Goal: Transaction & Acquisition: Subscribe to service/newsletter

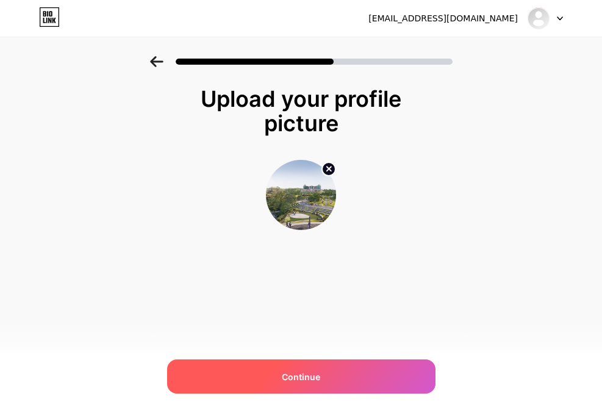
click at [345, 382] on div "Continue" at bounding box center [301, 376] width 268 height 34
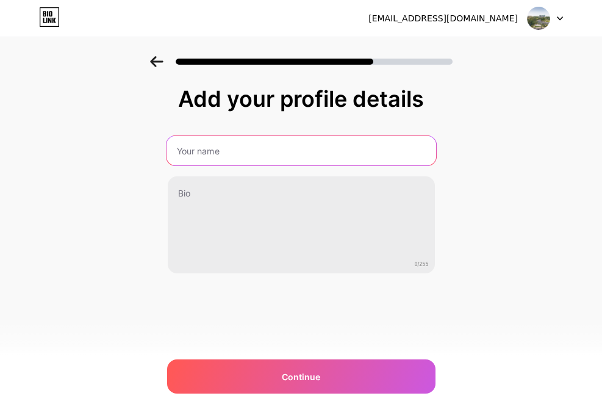
click at [412, 158] on input "text" at bounding box center [301, 150] width 270 height 29
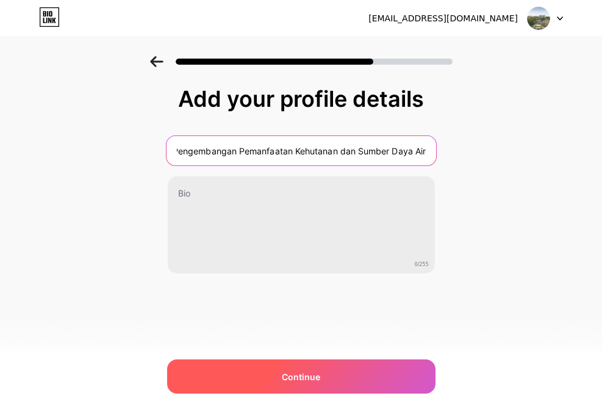
type input "Direktorat Pengembangan Pemanfaatan Kehutanan dan Sumber Daya Air"
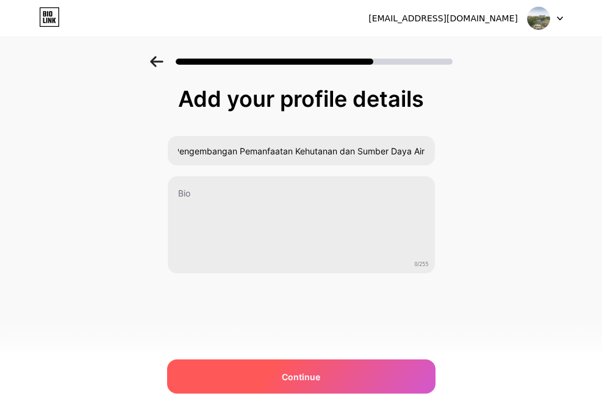
scroll to position [0, 0]
click at [354, 373] on div "Continue" at bounding box center [301, 376] width 268 height 34
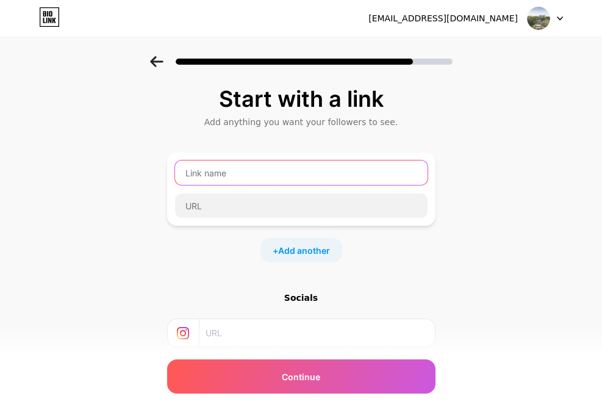
click at [217, 178] on input "text" at bounding box center [301, 172] width 253 height 24
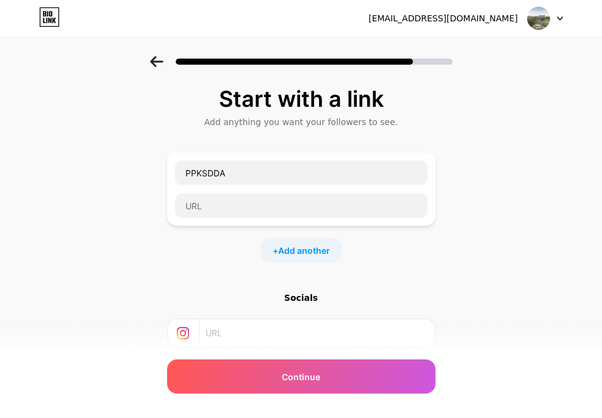
click at [224, 246] on div "+ Add another" at bounding box center [301, 250] width 268 height 24
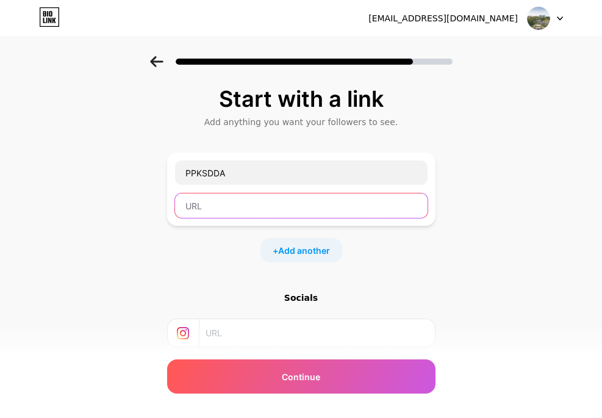
click at [220, 204] on input "text" at bounding box center [301, 205] width 253 height 24
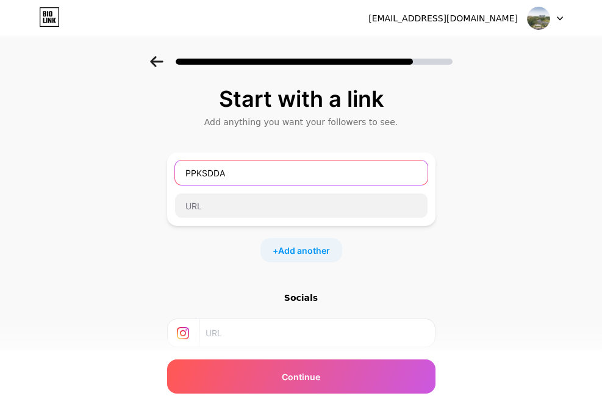
click at [287, 179] on input "PPKSDDA" at bounding box center [301, 172] width 253 height 24
drag, startPoint x: 269, startPoint y: 180, endPoint x: 192, endPoint y: 174, distance: 77.1
click at [192, 174] on input "PPKSDDA" at bounding box center [301, 172] width 253 height 24
type input "P"
type input "LEMBAR KENDALI NASKAH KELUAR"
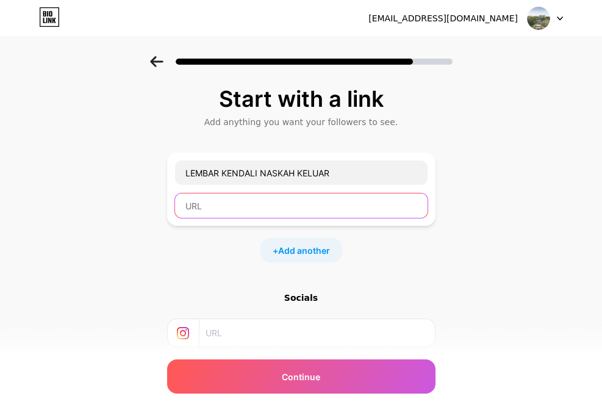
click at [298, 209] on input "text" at bounding box center [301, 205] width 253 height 24
paste input "[URL][DOMAIN_NAME]"
type input "[URL][DOMAIN_NAME]"
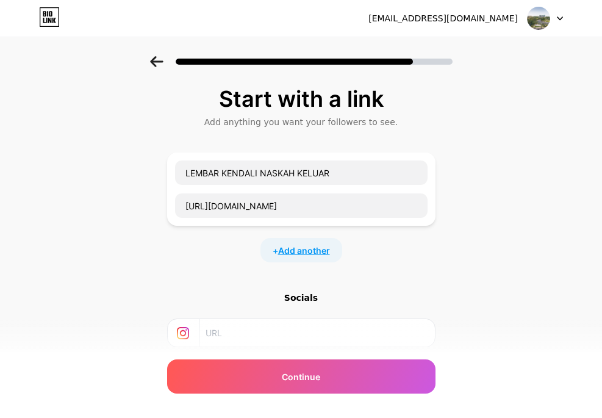
scroll to position [0, 0]
click at [317, 249] on span "Add another" at bounding box center [304, 250] width 52 height 13
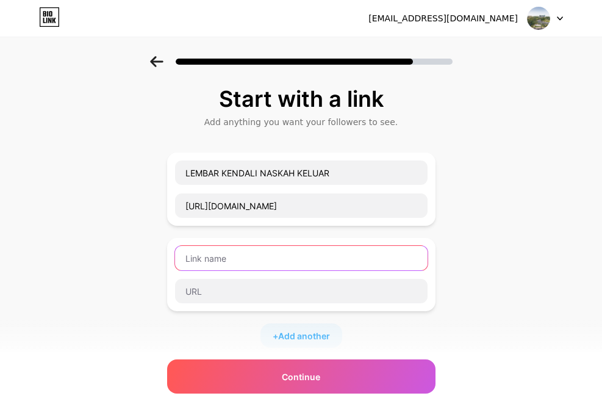
click at [248, 259] on input "text" at bounding box center [301, 258] width 253 height 24
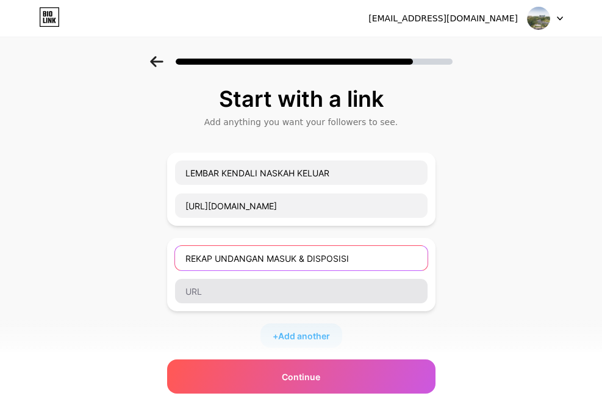
type input "REKAP UNDANGAN MASUK & DISPOSISI"
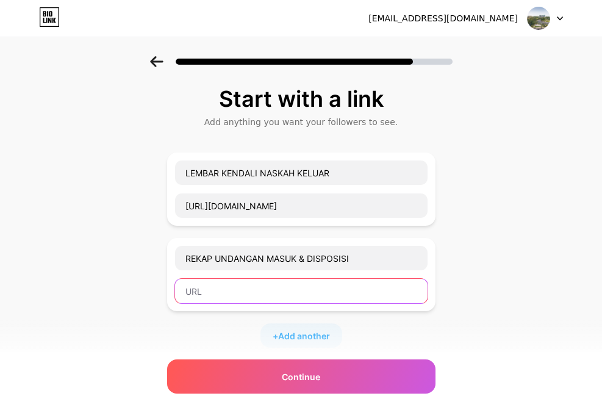
click at [279, 292] on input "text" at bounding box center [301, 291] width 253 height 24
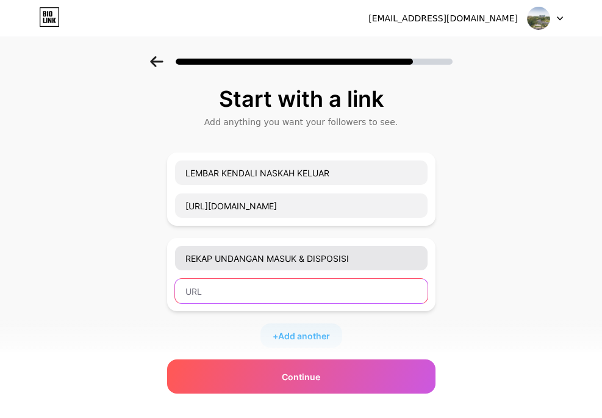
paste input "[URL][DOMAIN_NAME]"
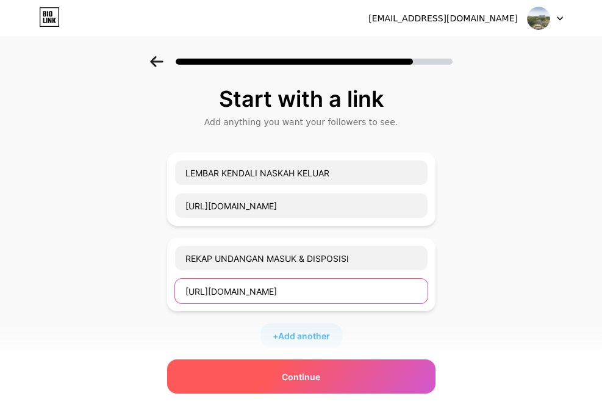
type input "[URL][DOMAIN_NAME]"
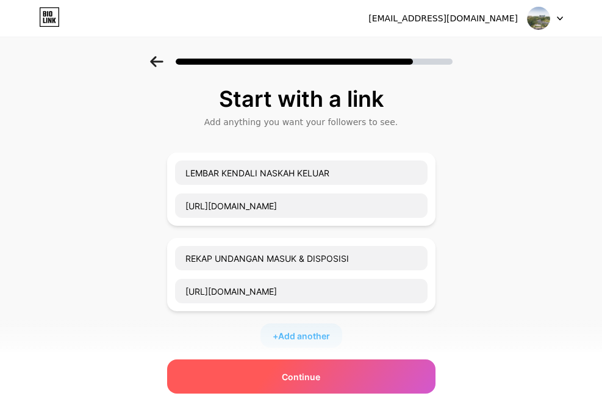
scroll to position [0, 0]
click at [326, 371] on div "Continue" at bounding box center [301, 376] width 268 height 34
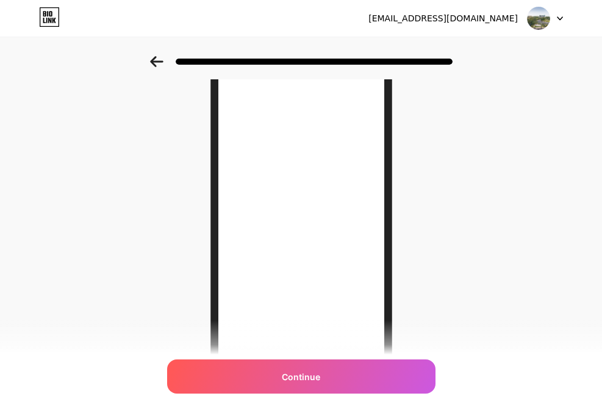
scroll to position [66, 0]
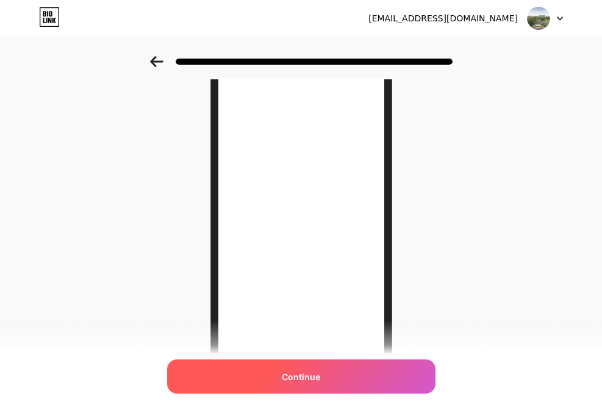
click at [290, 367] on div "Continue" at bounding box center [301, 376] width 268 height 34
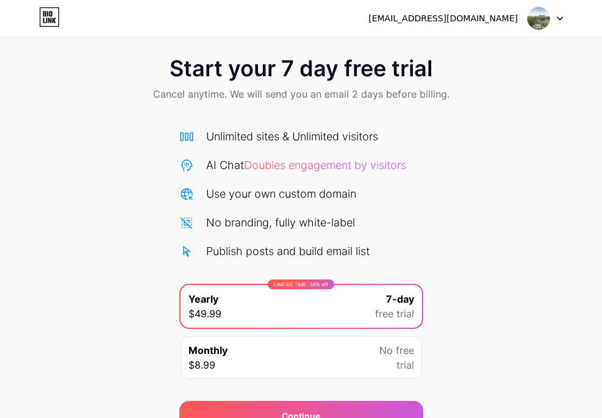
scroll to position [13, 0]
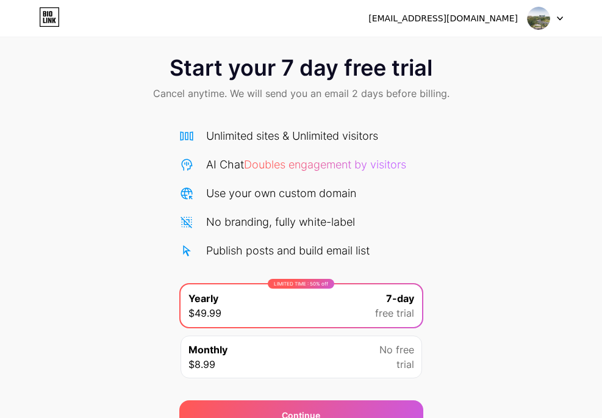
click at [418, 188] on div "Use your own custom domain" at bounding box center [301, 193] width 244 height 16
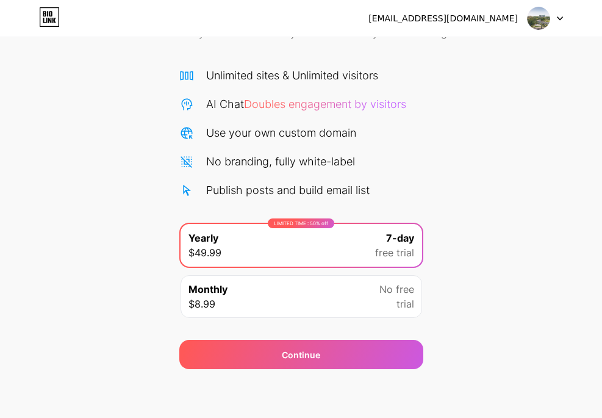
scroll to position [0, 0]
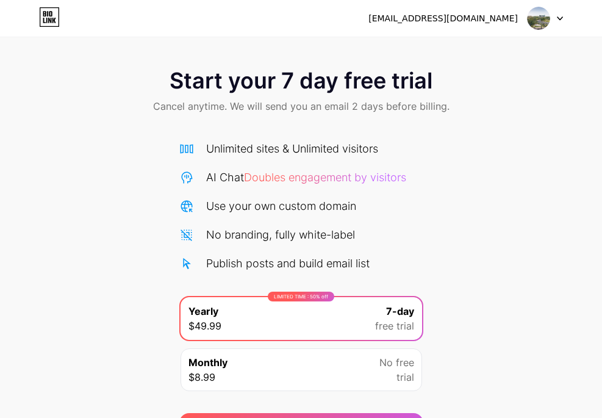
click at [548, 21] on img at bounding box center [538, 18] width 23 height 23
click at [464, 195] on div "Start your 7 day free trial Cancel anytime. We will send you an email 2 days be…" at bounding box center [301, 249] width 602 height 386
